Goal: Find specific page/section: Find specific page/section

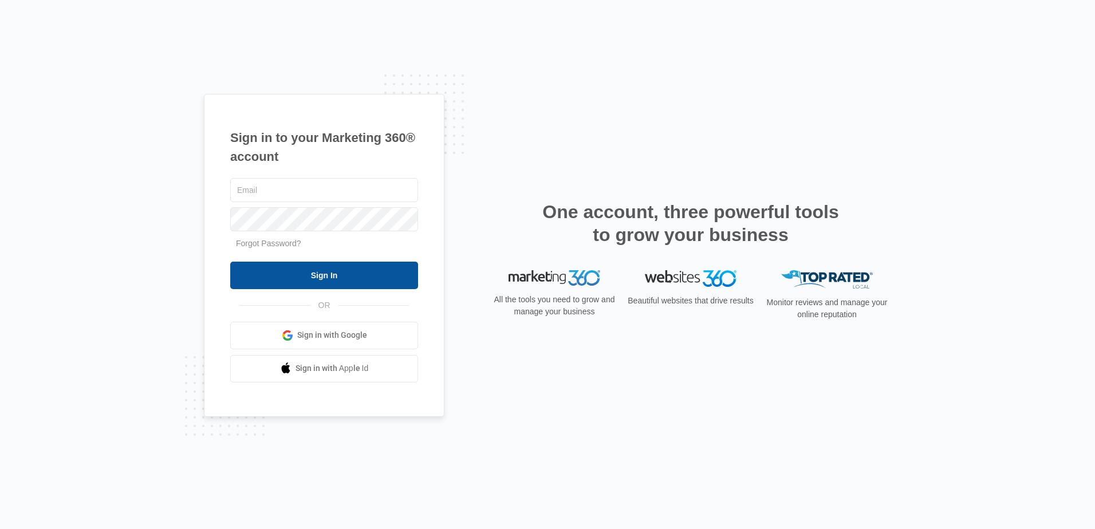
type input "[PERSON_NAME][EMAIL_ADDRESS][DOMAIN_NAME]"
click at [334, 282] on input "Sign In" at bounding box center [324, 275] width 188 height 27
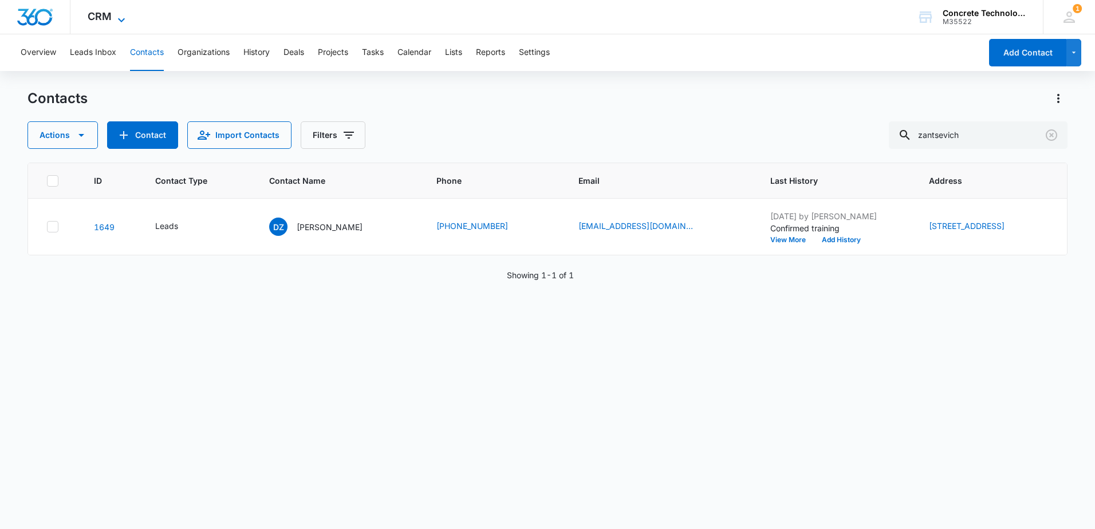
click at [115, 20] on icon at bounding box center [122, 20] width 14 height 14
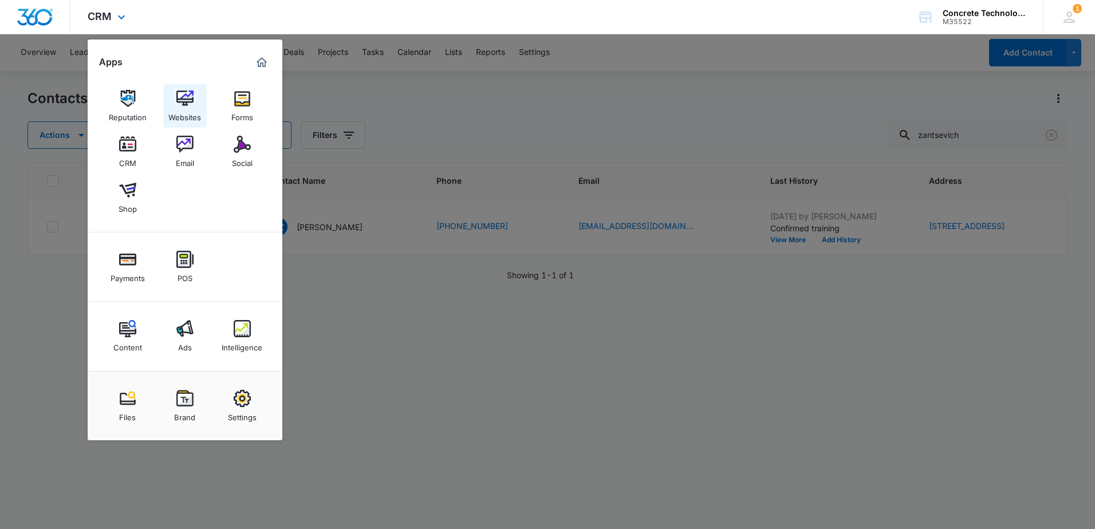
click at [174, 99] on link "Websites" at bounding box center [185, 106] width 44 height 44
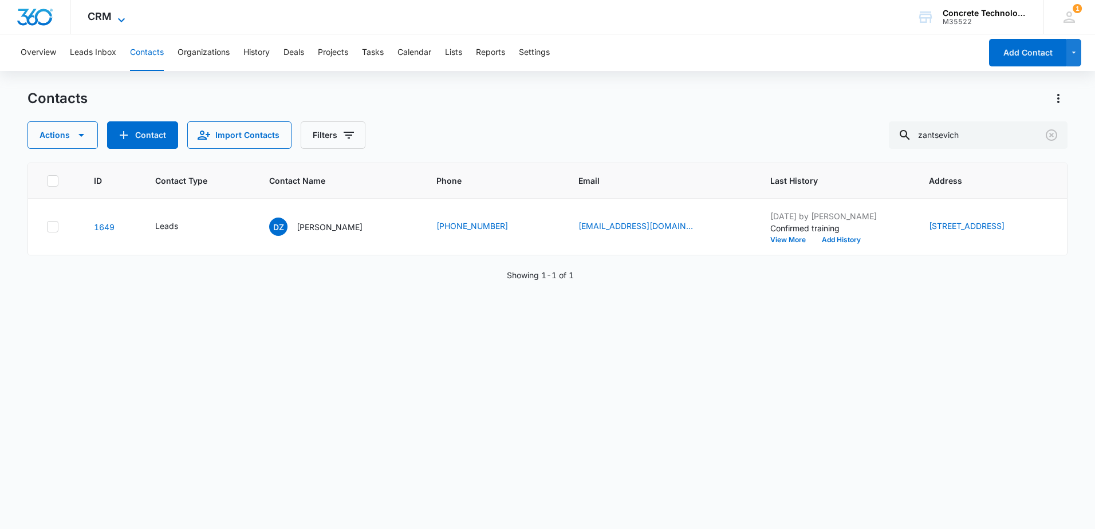
click at [117, 13] on icon at bounding box center [122, 20] width 14 height 14
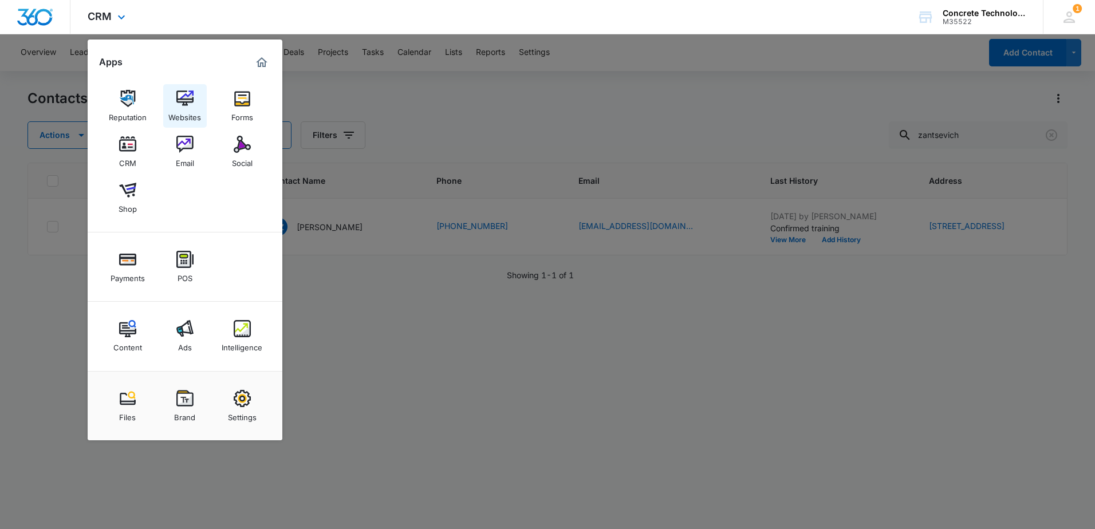
click at [182, 100] on img at bounding box center [184, 98] width 17 height 17
